Goal: Check status

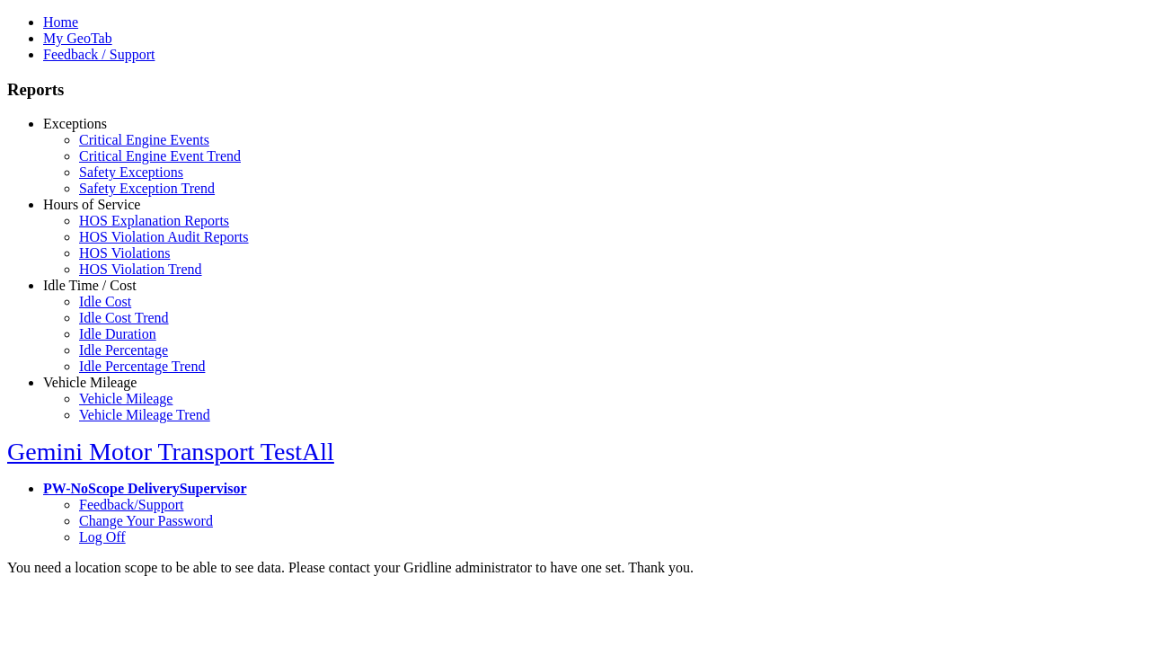
click at [103, 212] on link "Hours of Service" at bounding box center [91, 204] width 97 height 15
click at [117, 261] on link "HOS Violations" at bounding box center [124, 252] width 91 height 15
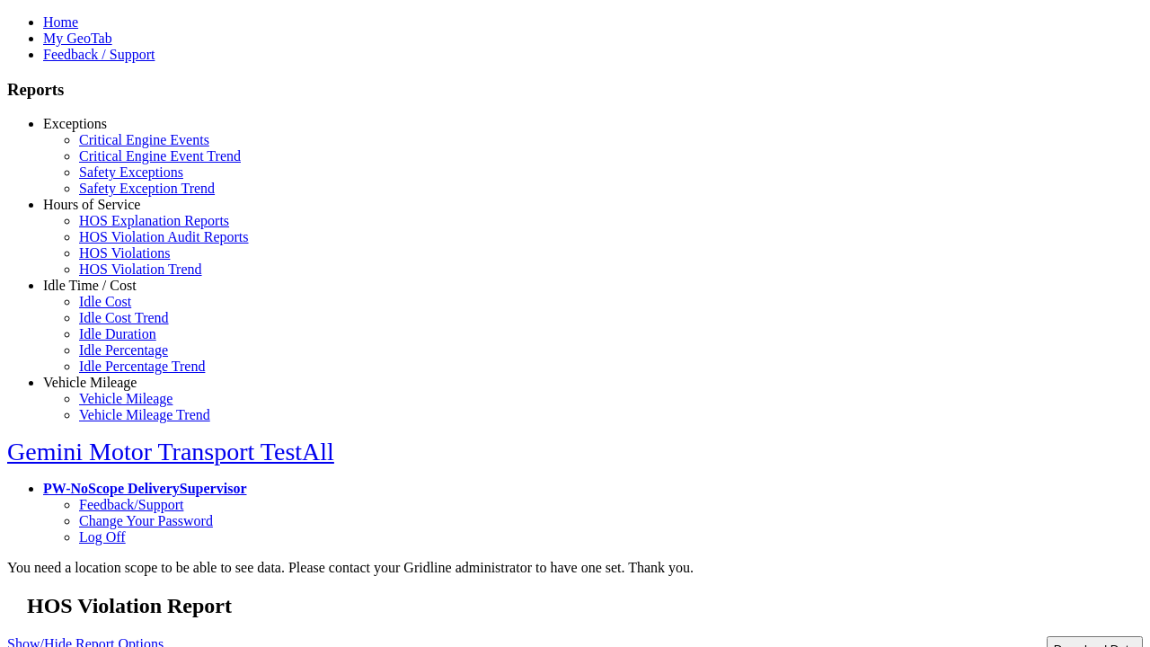
type input "**********"
